Goal: Entertainment & Leisure: Consume media (video, audio)

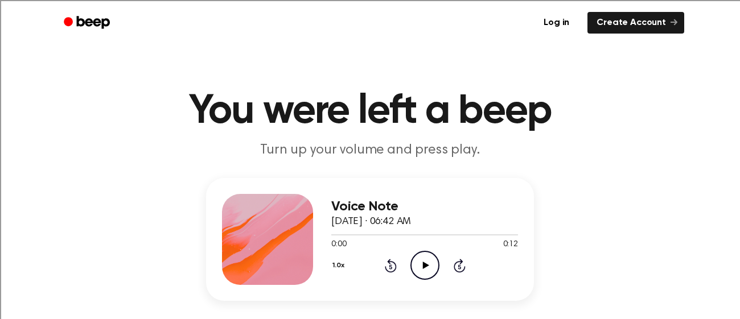
click at [431, 269] on icon "Play Audio" at bounding box center [424, 265] width 29 height 29
click at [411, 260] on icon "Play Audio" at bounding box center [424, 265] width 29 height 29
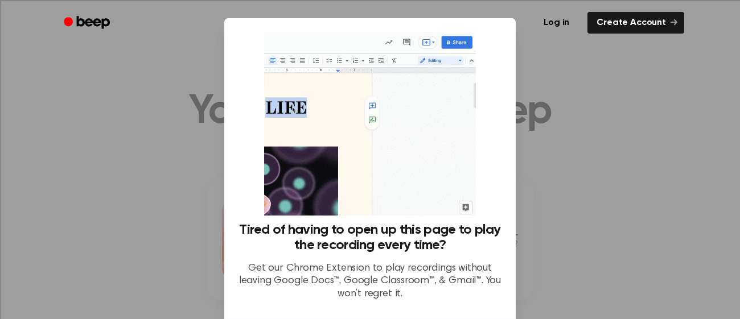
click at [411, 260] on div "Tired of having to open up this page to play the recording every time? Get our …" at bounding box center [370, 267] width 264 height 88
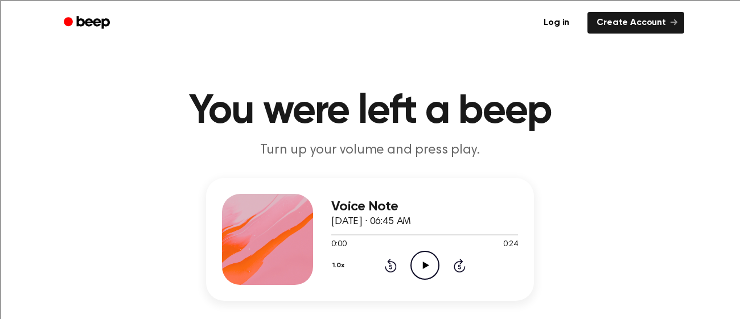
click at [416, 252] on icon "Play Audio" at bounding box center [424, 265] width 29 height 29
click at [417, 263] on icon "Play Audio" at bounding box center [424, 265] width 29 height 29
click at [419, 263] on icon "Play Audio" at bounding box center [424, 265] width 29 height 29
click at [419, 263] on icon "Pause Audio" at bounding box center [424, 265] width 29 height 29
click at [414, 258] on icon "Play Audio" at bounding box center [424, 265] width 29 height 29
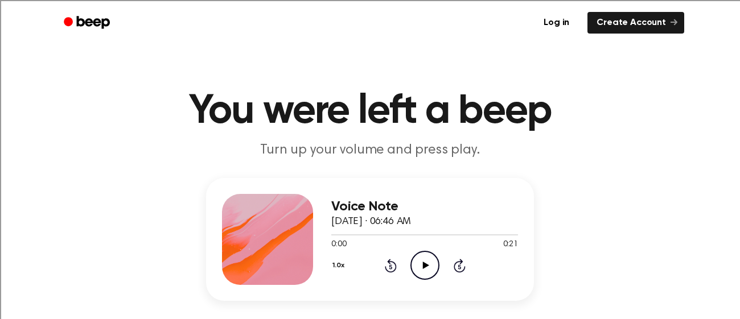
click at [430, 260] on icon "Play Audio" at bounding box center [424, 265] width 29 height 29
click at [431, 261] on icon "Pause Audio" at bounding box center [424, 265] width 29 height 29
click at [422, 263] on icon "Play Audio" at bounding box center [424, 265] width 29 height 29
click at [428, 266] on icon "Play Audio" at bounding box center [424, 265] width 29 height 29
click at [435, 263] on icon "Play Audio" at bounding box center [424, 265] width 29 height 29
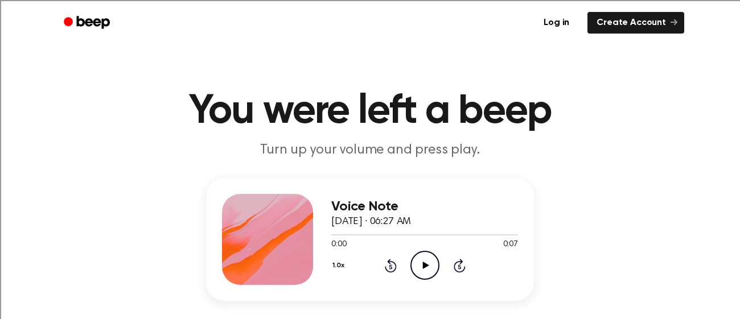
click at [424, 267] on icon at bounding box center [425, 265] width 6 height 7
click at [433, 264] on icon "Play Audio" at bounding box center [424, 265] width 29 height 29
click at [421, 262] on icon "Pause Audio" at bounding box center [424, 265] width 29 height 29
click at [423, 265] on icon at bounding box center [425, 265] width 6 height 7
click at [423, 265] on icon "Pause Audio" at bounding box center [424, 265] width 29 height 29
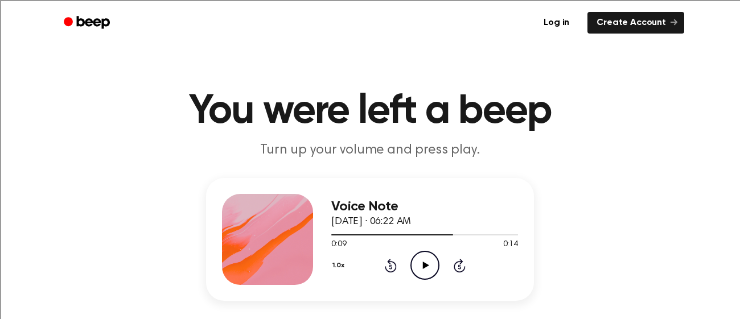
click at [423, 265] on icon at bounding box center [425, 265] width 6 height 7
click at [423, 265] on icon "Pause Audio" at bounding box center [424, 265] width 29 height 29
click at [423, 265] on icon at bounding box center [425, 265] width 6 height 7
click at [423, 265] on icon "Pause Audio" at bounding box center [424, 265] width 29 height 29
